Goal: Transaction & Acquisition: Purchase product/service

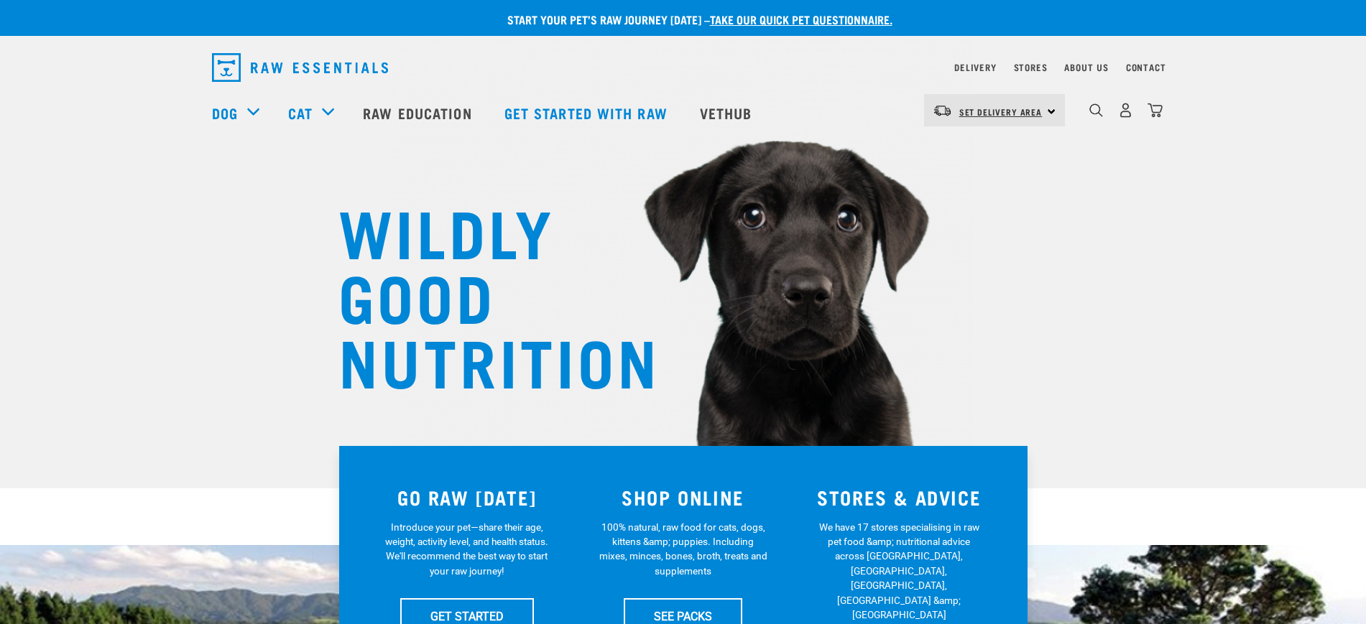
click at [988, 111] on span "Set Delivery Area" at bounding box center [1000, 111] width 83 height 5
click at [994, 157] on link "[GEOGRAPHIC_DATA]" at bounding box center [993, 151] width 138 height 32
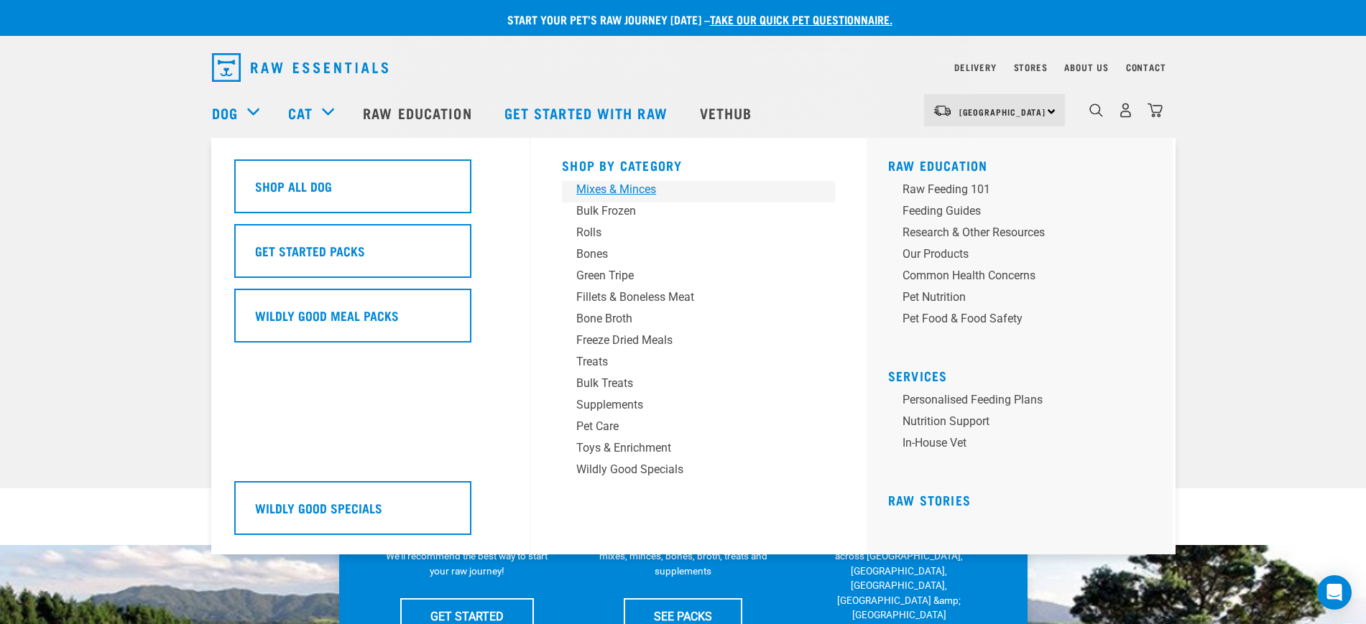
click at [605, 187] on div "Mixes & Minces" at bounding box center [688, 189] width 224 height 17
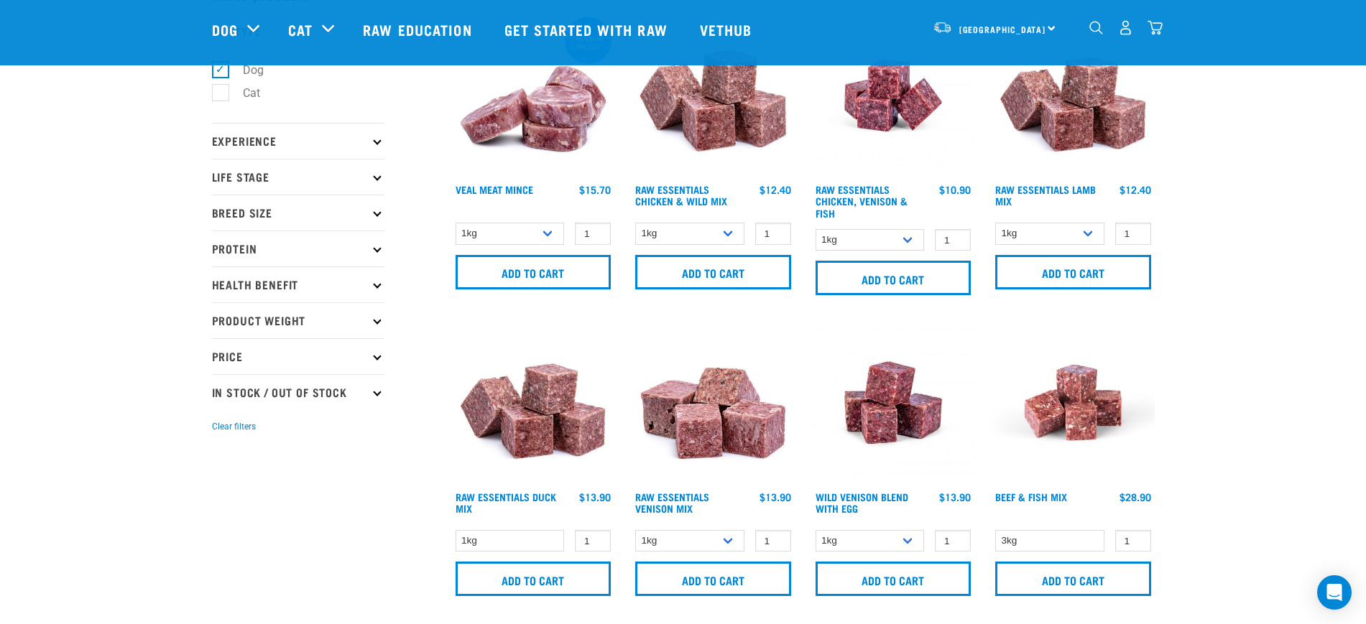
scroll to position [90, 0]
click at [695, 226] on select "1kg 3kg Bulk (10kg)" at bounding box center [689, 233] width 109 height 22
select select "709"
click at [635, 222] on select "1kg 3kg Bulk (10kg)" at bounding box center [689, 233] width 109 height 22
click at [779, 226] on input "1" at bounding box center [773, 233] width 36 height 22
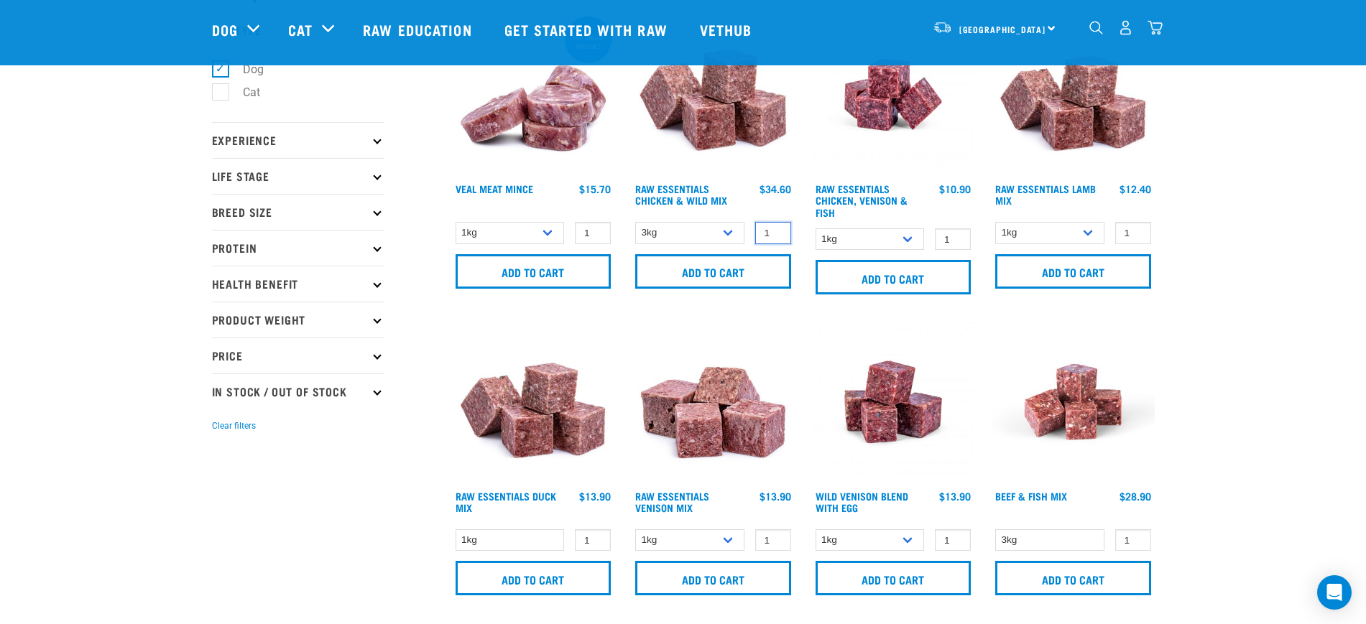
click at [779, 226] on input "1" at bounding box center [773, 233] width 36 height 22
click at [772, 226] on input "1" at bounding box center [773, 233] width 36 height 22
click at [774, 231] on input "2" at bounding box center [773, 233] width 36 height 22
type input "3"
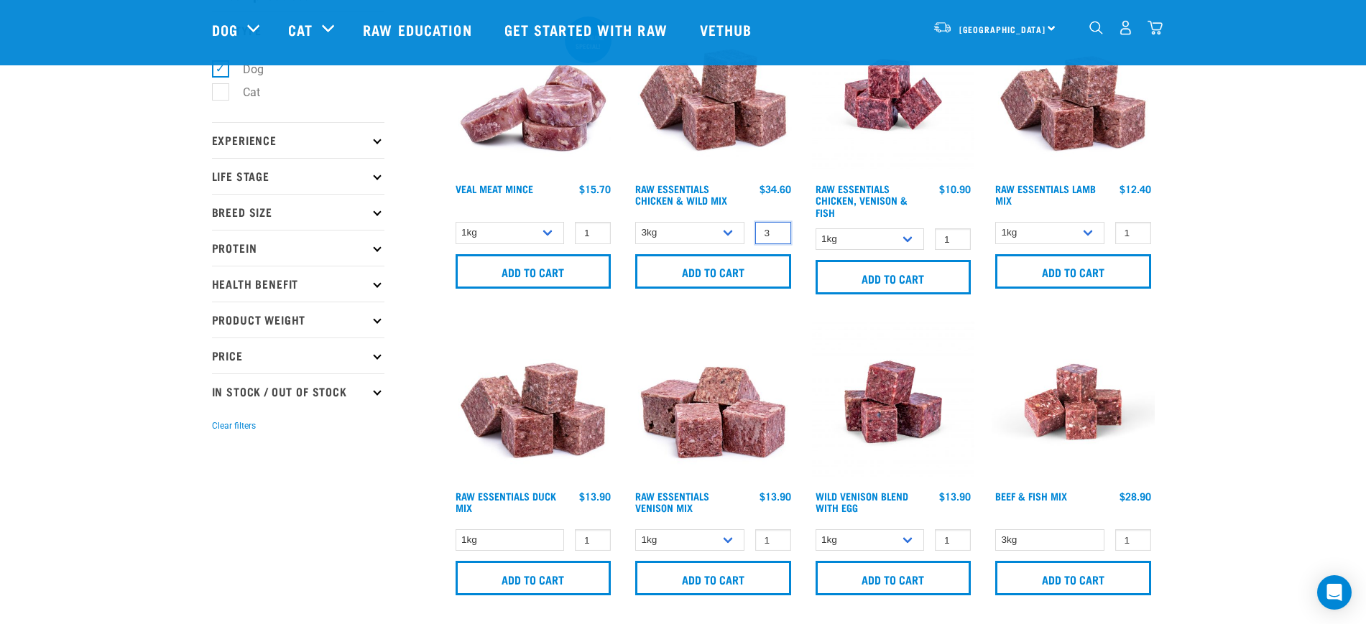
click at [776, 230] on input "3" at bounding box center [773, 233] width 36 height 22
click at [754, 259] on input "Add to cart" at bounding box center [713, 271] width 156 height 34
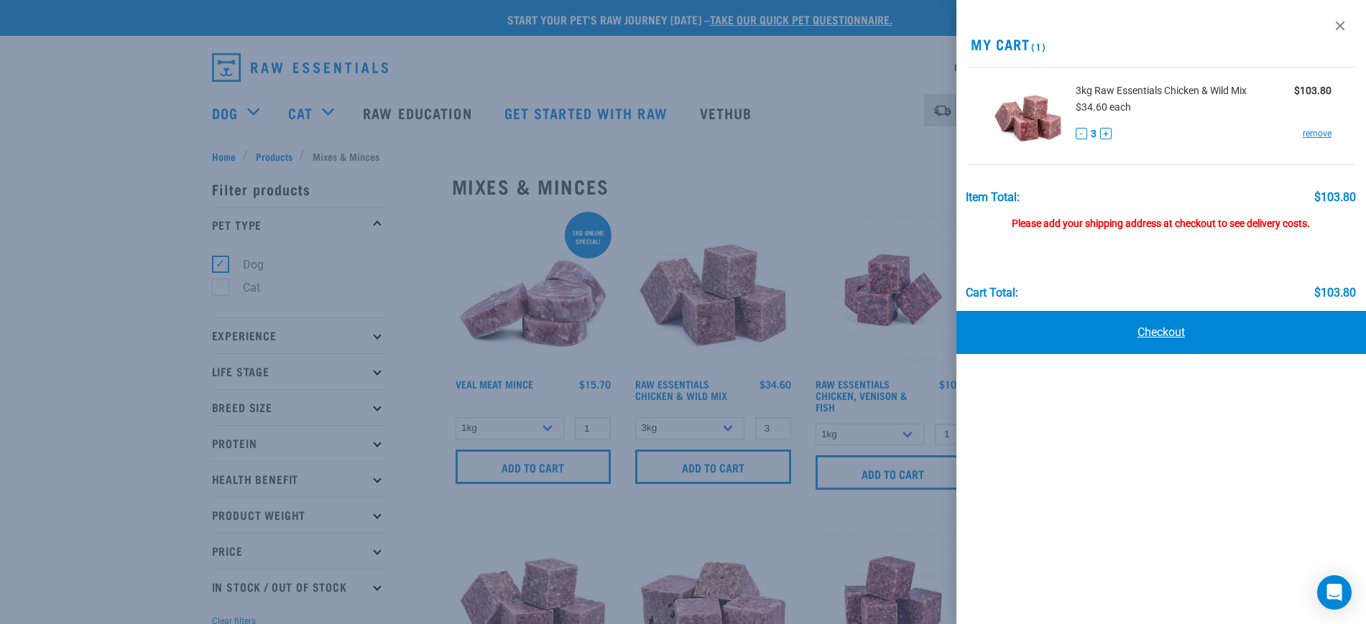
click at [1153, 339] on link "Checkout" at bounding box center [1160, 332] width 409 height 43
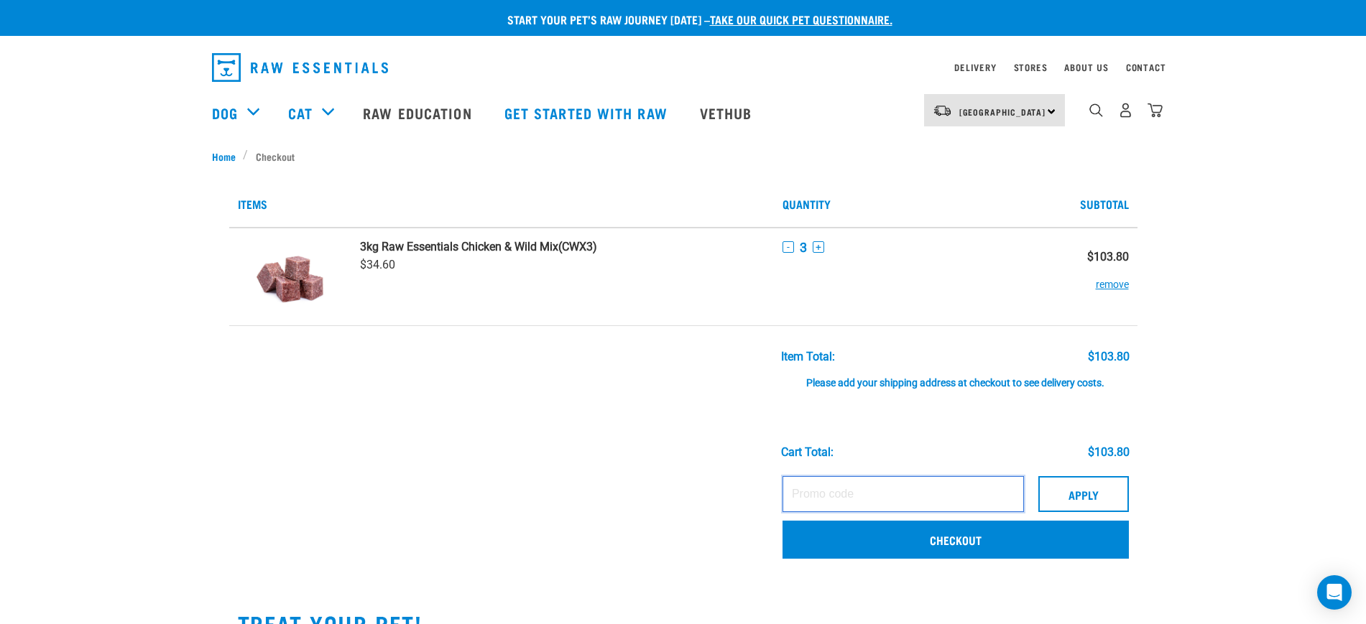
click at [884, 488] on input "text" at bounding box center [902, 494] width 241 height 36
paste input "SIOBHAN40"
type input "SIOBHAN40"
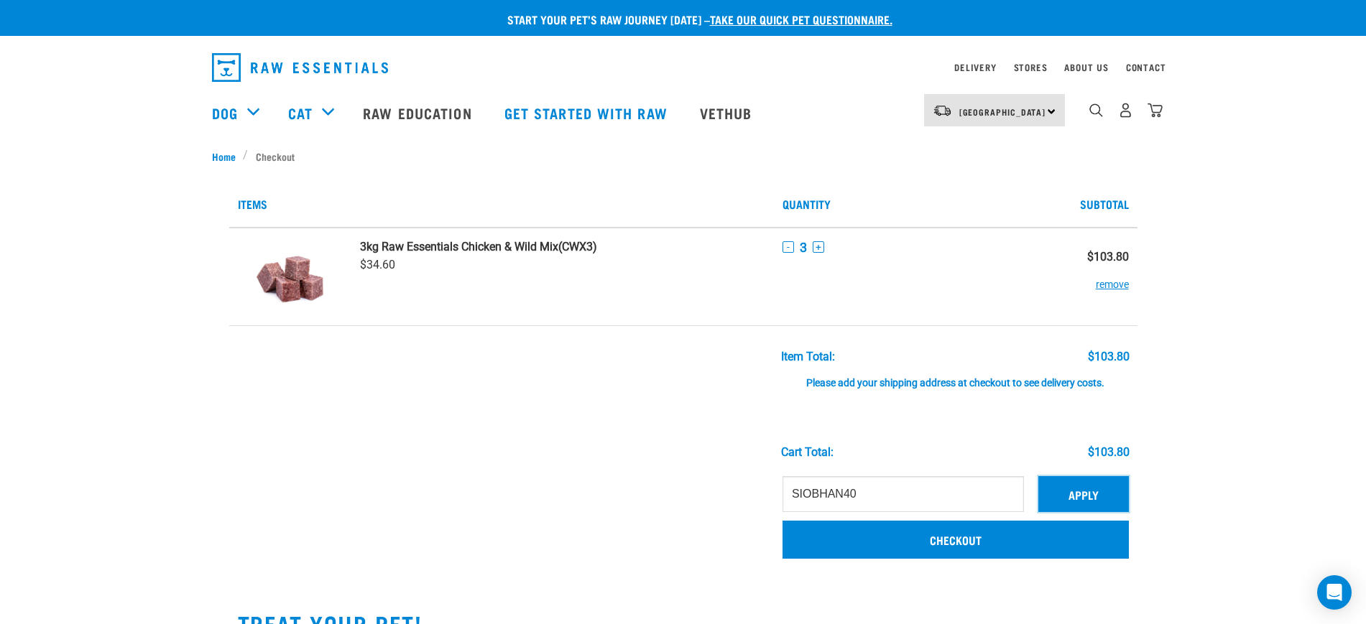
click at [1098, 494] on button "Apply" at bounding box center [1083, 494] width 91 height 36
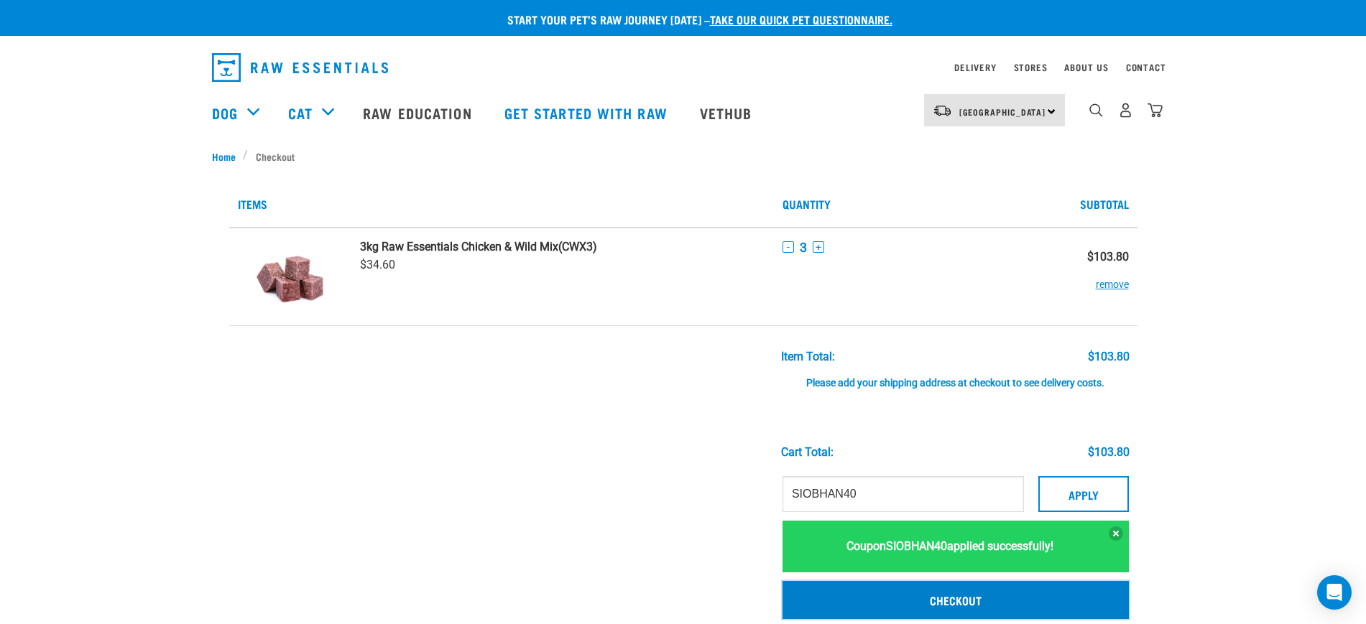
click at [912, 601] on link "Checkout" at bounding box center [955, 599] width 346 height 37
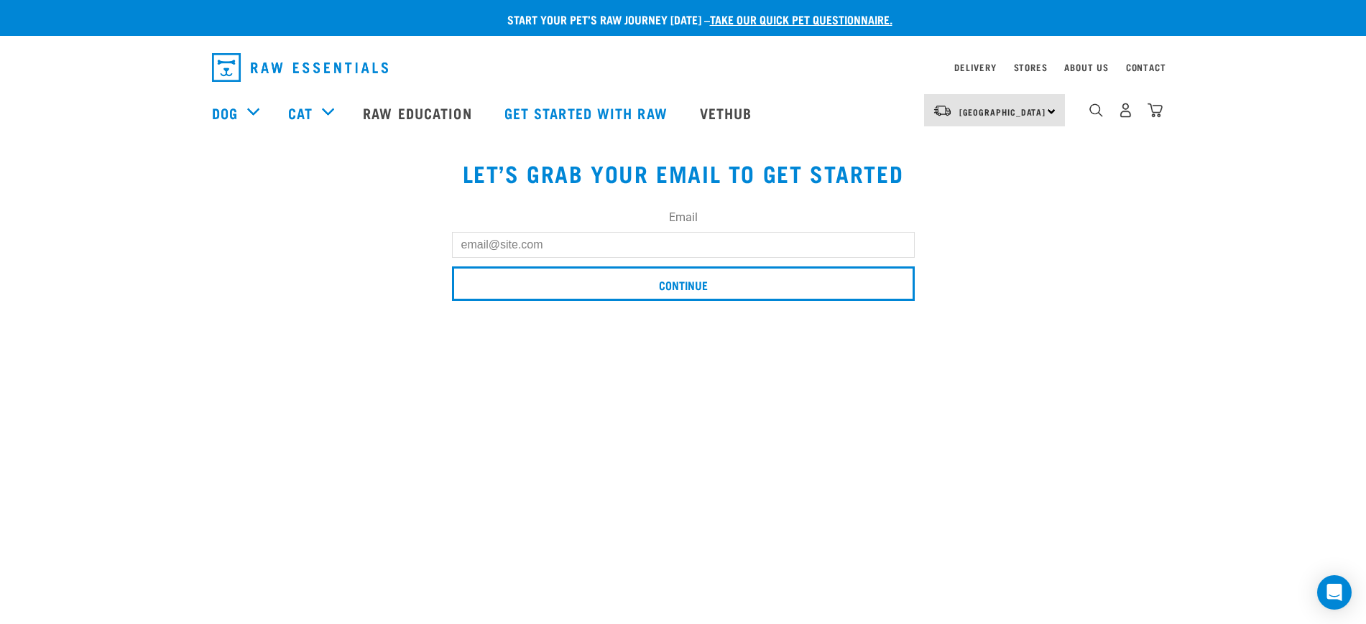
click at [525, 226] on label "Email" at bounding box center [683, 217] width 463 height 17
click at [525, 232] on input "Email" at bounding box center [683, 245] width 463 height 26
click at [514, 241] on input "Email" at bounding box center [683, 245] width 463 height 26
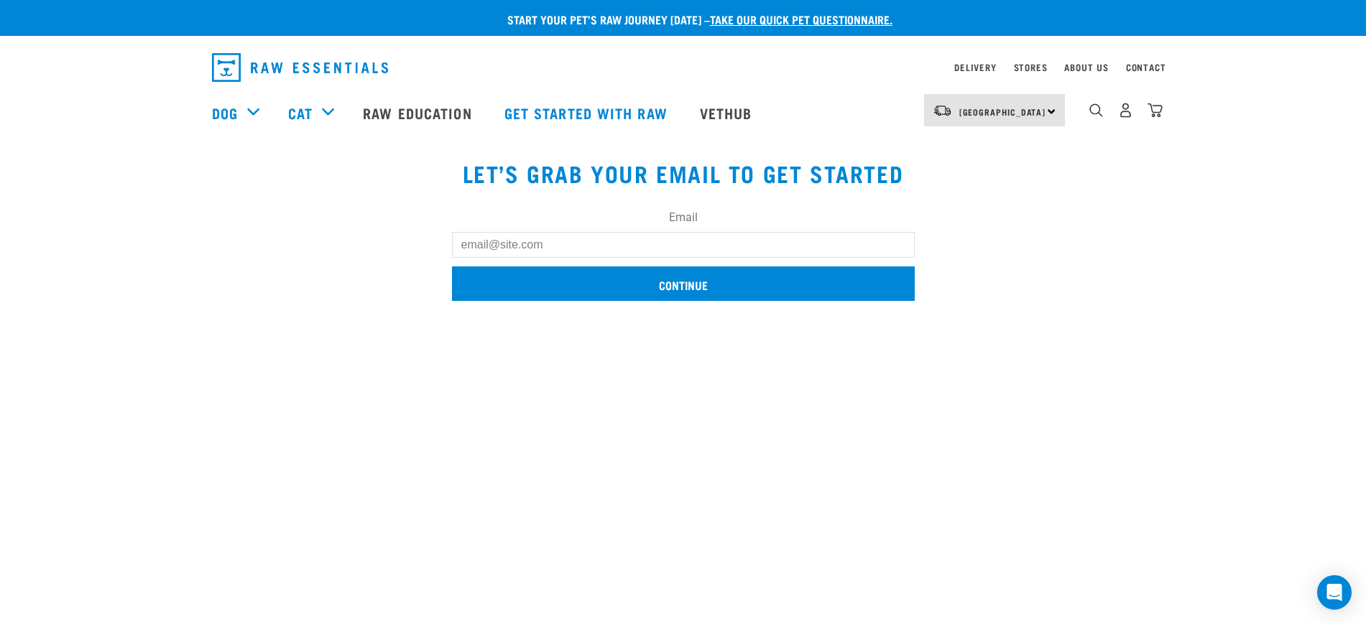
type input "[EMAIL_ADDRESS][DOMAIN_NAME]"
click at [716, 286] on input "Continue" at bounding box center [683, 283] width 463 height 34
